Goal: Information Seeking & Learning: Understand process/instructions

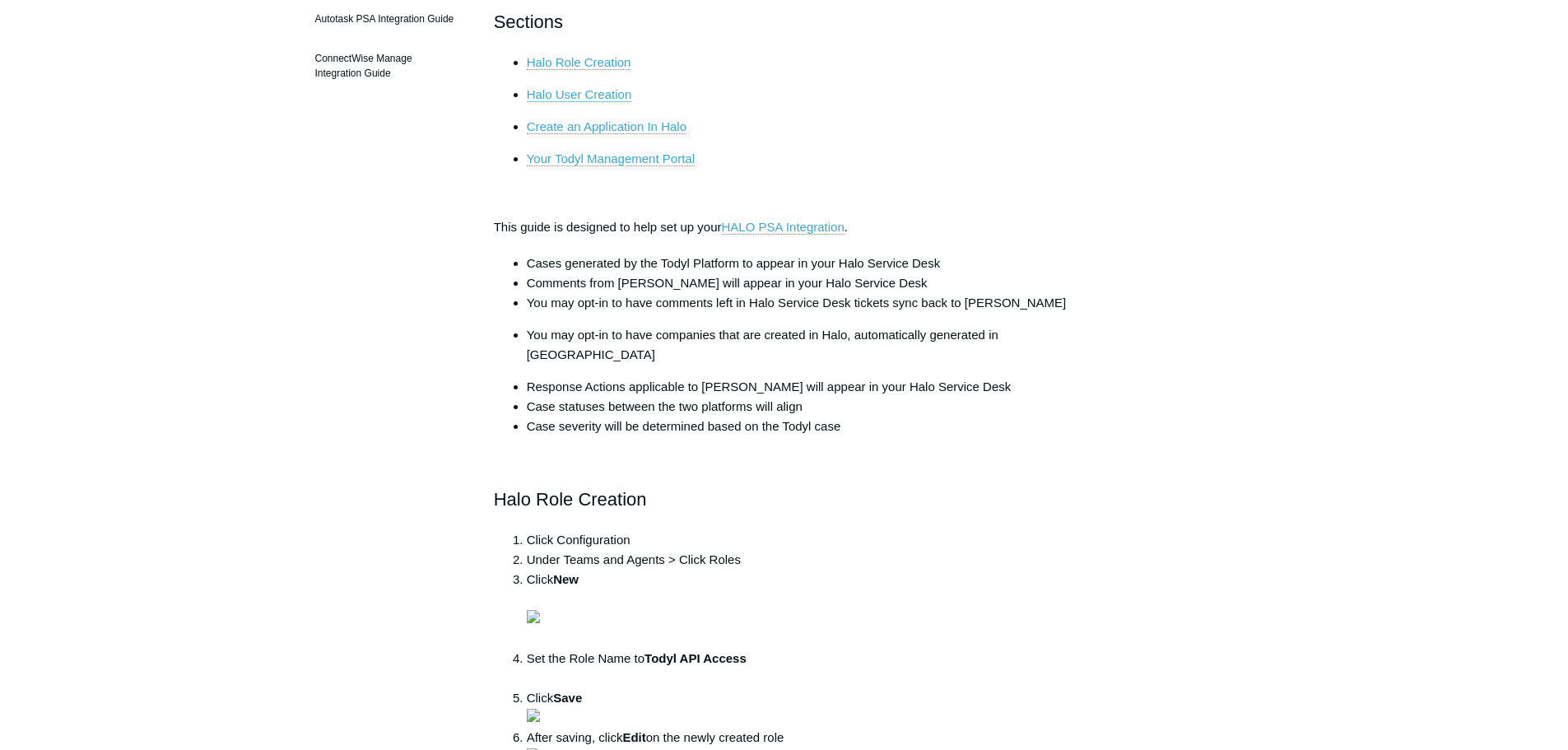
scroll to position [165, 0]
